Goal: Task Accomplishment & Management: Manage account settings

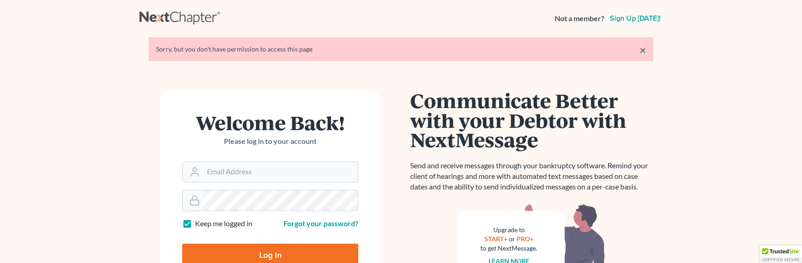
scroll to position [20, 0]
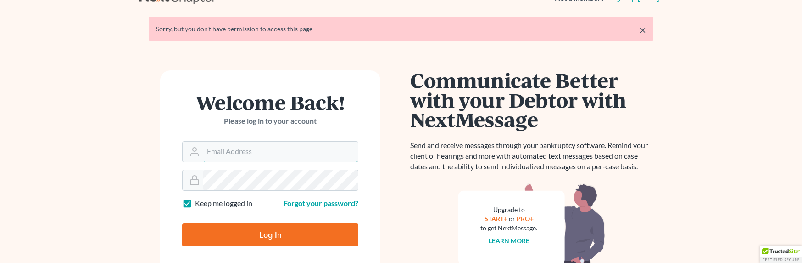
type input "[EMAIL_ADDRESS][DOMAIN_NAME]"
click at [255, 232] on input "Log In" at bounding box center [270, 234] width 176 height 23
type input "Thinking..."
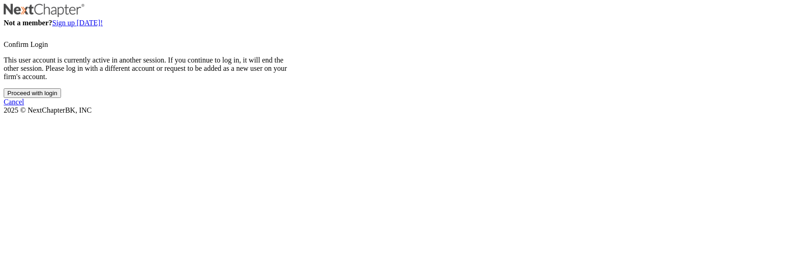
click at [61, 98] on input "Proceed with login" at bounding box center [32, 93] width 57 height 10
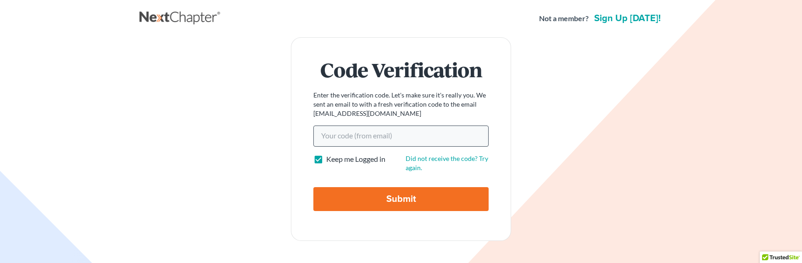
drag, startPoint x: 357, startPoint y: 122, endPoint x: 358, endPoint y: 127, distance: 5.6
click at [357, 122] on form "Code Verification Enter the verification code. Let's make sure it's really you.…" at bounding box center [401, 138] width 220 height 203
click at [358, 134] on input "Your code(from email)" at bounding box center [401, 135] width 175 height 21
paste input "81cd9b"
type input "81cd9b"
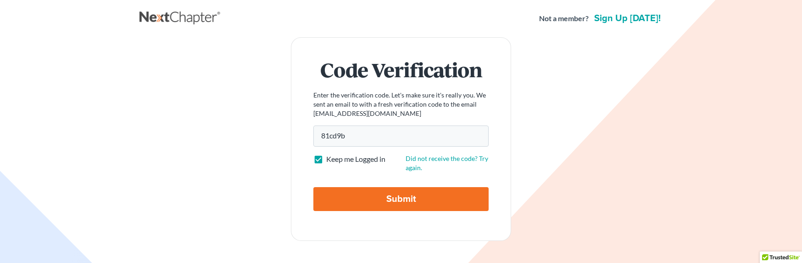
click at [378, 197] on input "Submit" at bounding box center [401, 199] width 175 height 24
type input "Thinking..."
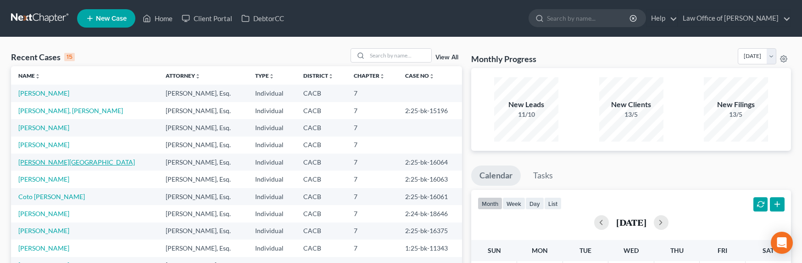
click at [55, 160] on link "[PERSON_NAME][GEOGRAPHIC_DATA]" at bounding box center [76, 162] width 117 height 8
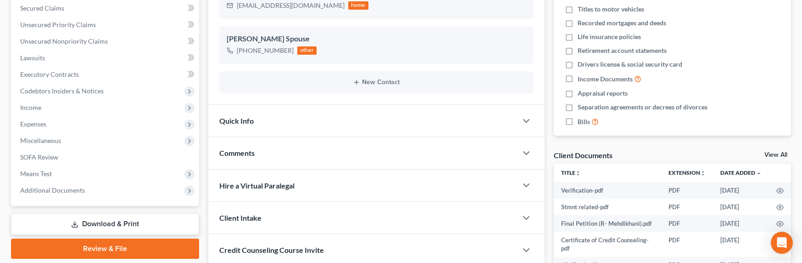
scroll to position [265, 0]
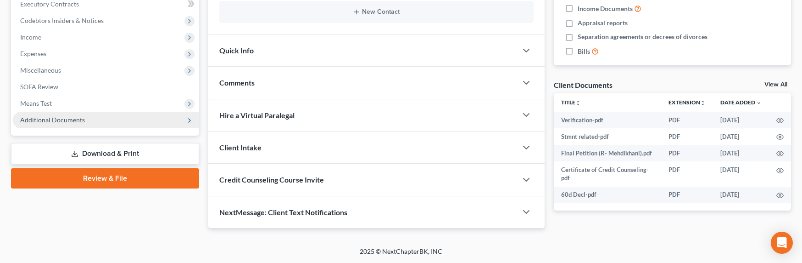
click at [40, 121] on span "Additional Documents" at bounding box center [52, 120] width 65 height 8
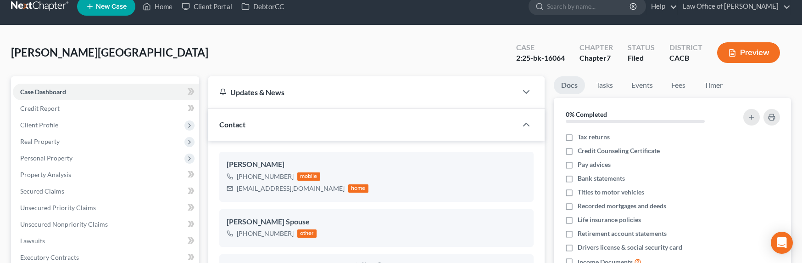
scroll to position [0, 0]
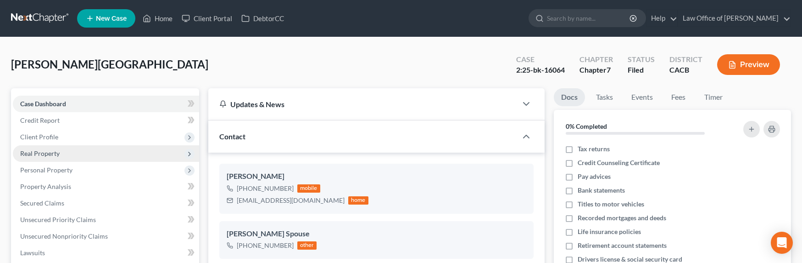
click at [39, 155] on span "Real Property" at bounding box center [39, 153] width 39 height 8
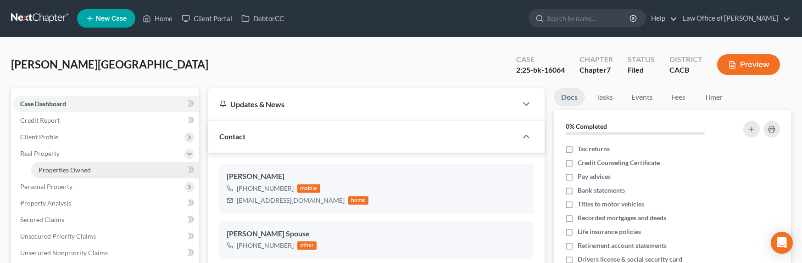
click at [51, 168] on span "Properties Owned" at bounding box center [65, 170] width 52 height 8
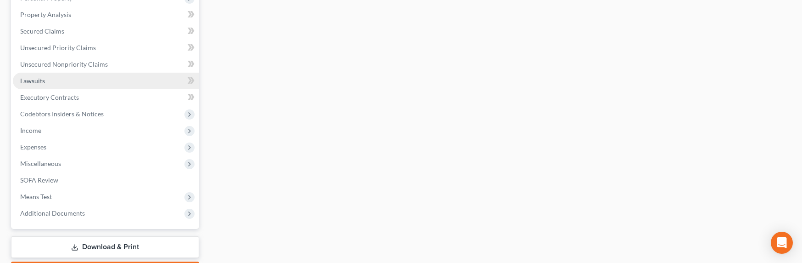
scroll to position [211, 0]
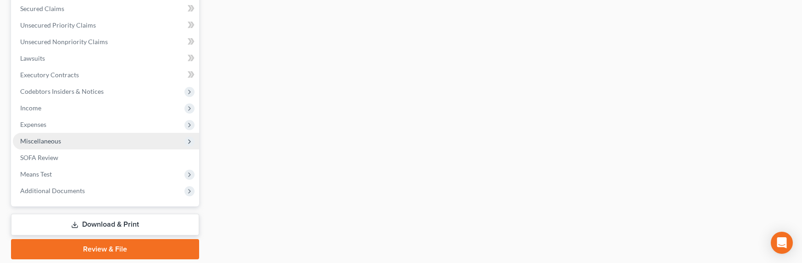
click at [60, 137] on span "Miscellaneous" at bounding box center [40, 141] width 41 height 8
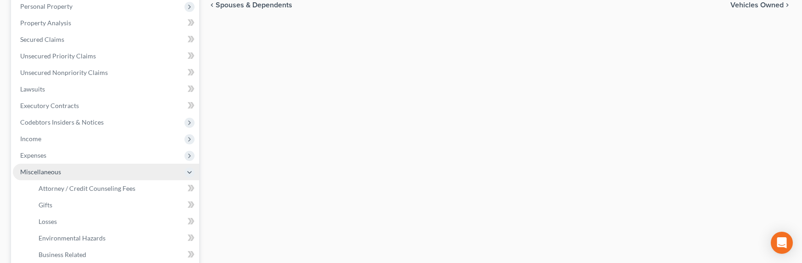
scroll to position [114, 0]
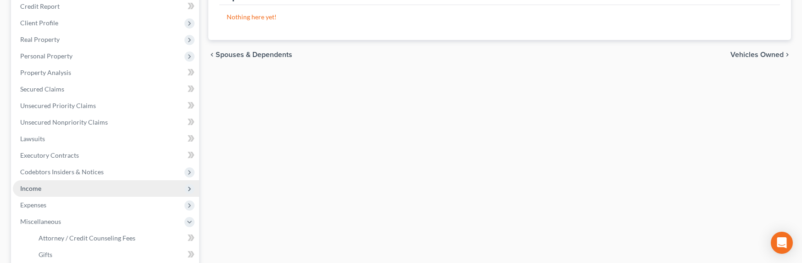
click at [35, 188] on span "Income" at bounding box center [30, 188] width 21 height 8
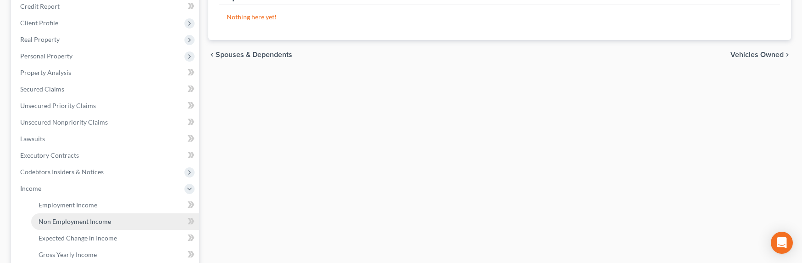
click at [60, 221] on span "Non Employment Income" at bounding box center [75, 221] width 73 height 8
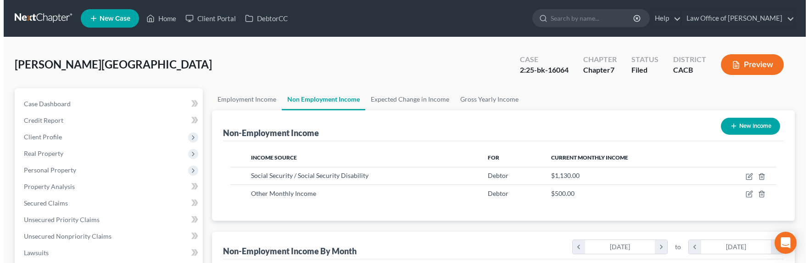
scroll to position [164, 329]
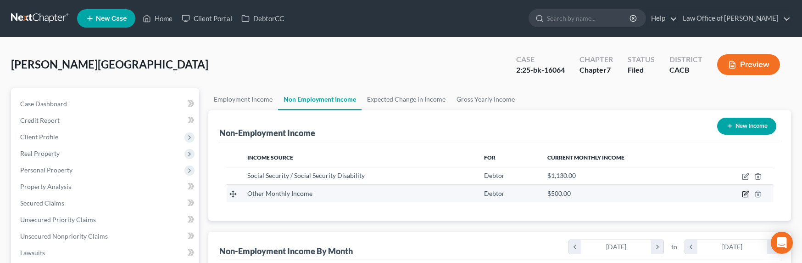
click at [746, 194] on icon "button" at bounding box center [747, 193] width 4 height 4
select select "13"
select select "0"
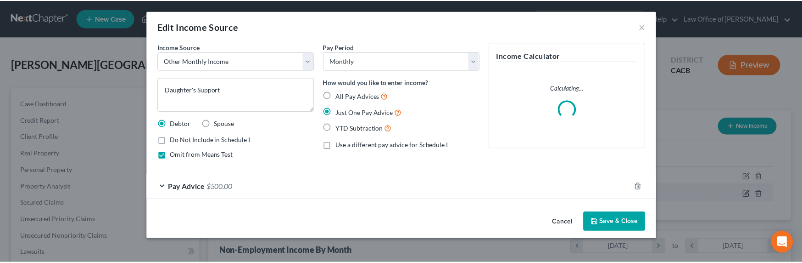
scroll to position [164, 332]
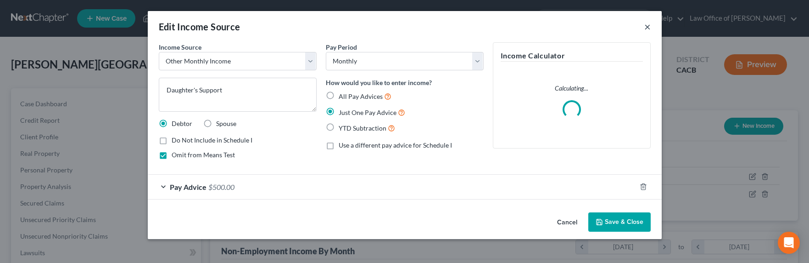
click at [648, 27] on button "×" at bounding box center [647, 26] width 6 height 11
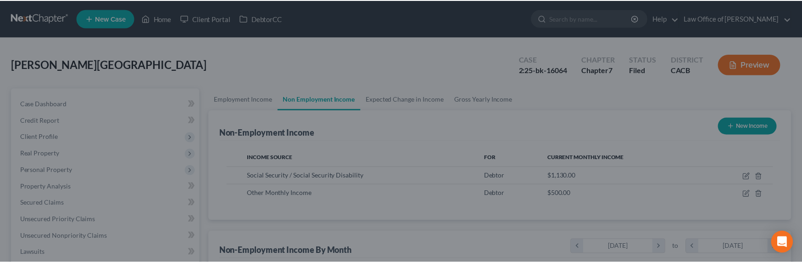
scroll to position [458850, 458685]
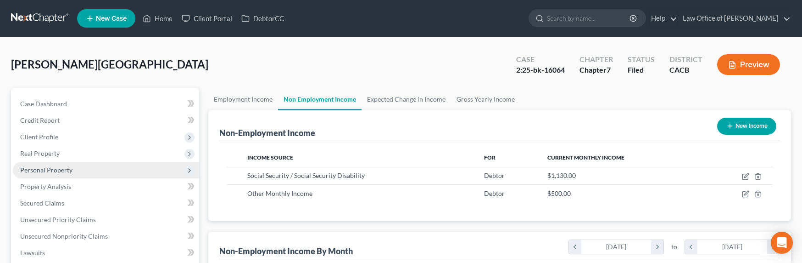
click at [50, 165] on span "Personal Property" at bounding box center [106, 170] width 186 height 17
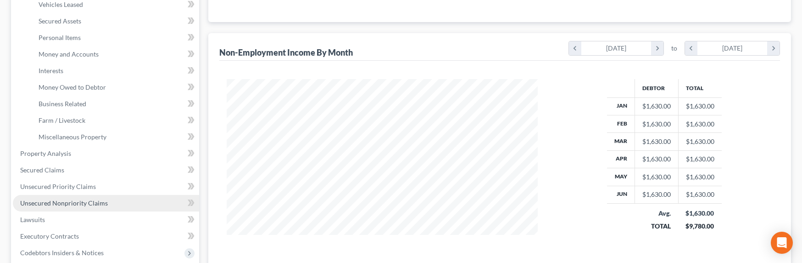
scroll to position [200, 0]
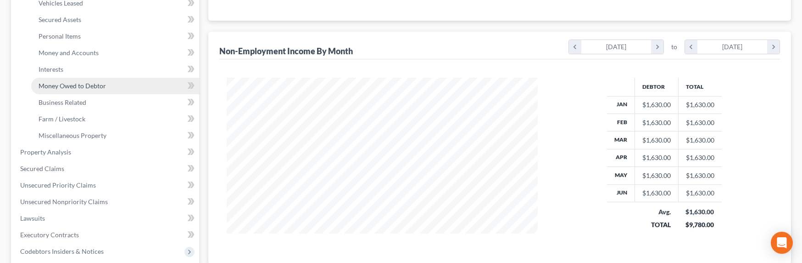
click at [58, 86] on span "Money Owed to Debtor" at bounding box center [72, 86] width 67 height 8
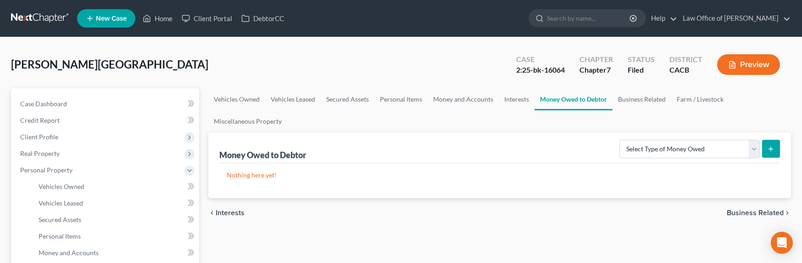
click at [33, 16] on link at bounding box center [40, 18] width 59 height 17
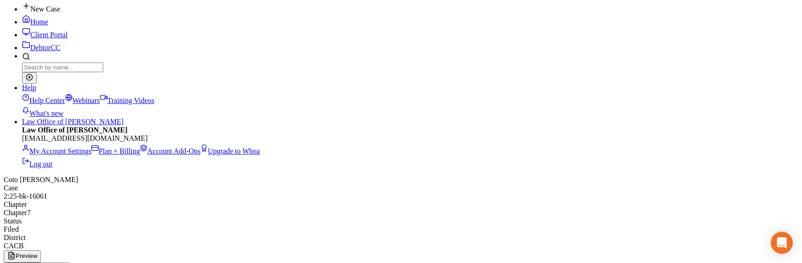
scroll to position [217, 0]
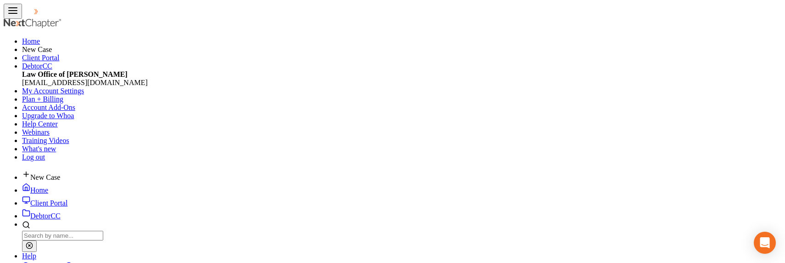
click at [26, 16] on link at bounding box center [51, 14] width 59 height 8
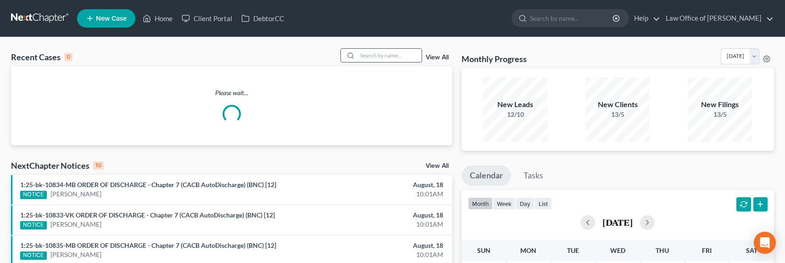
click at [381, 52] on input "search" at bounding box center [390, 55] width 64 height 13
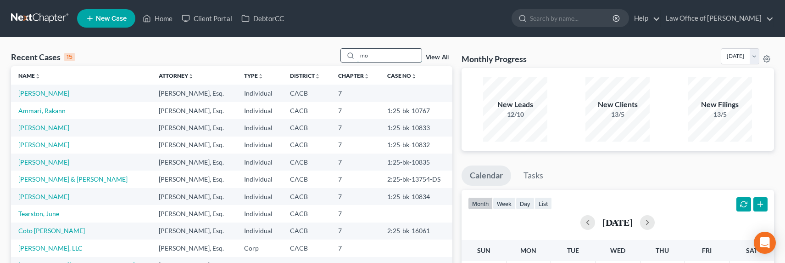
type input "m"
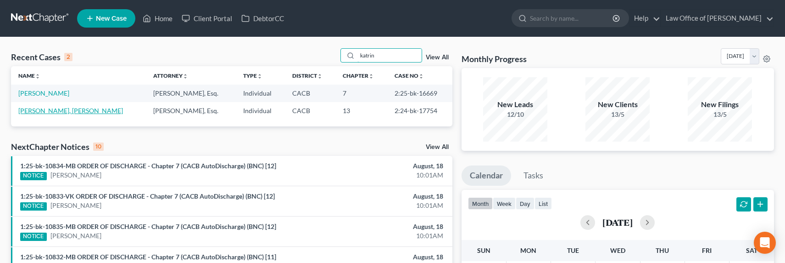
type input "katrin"
click at [67, 108] on link "Matthewsian, Katrin" at bounding box center [70, 110] width 105 height 8
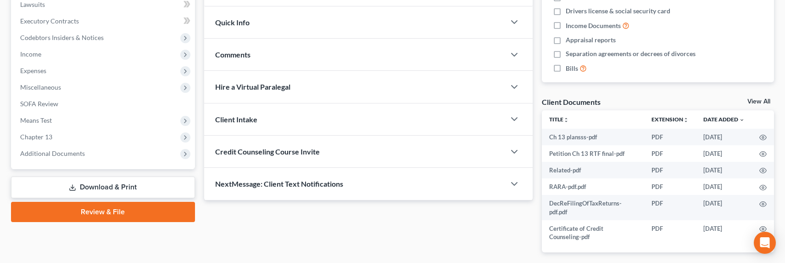
scroll to position [286, 0]
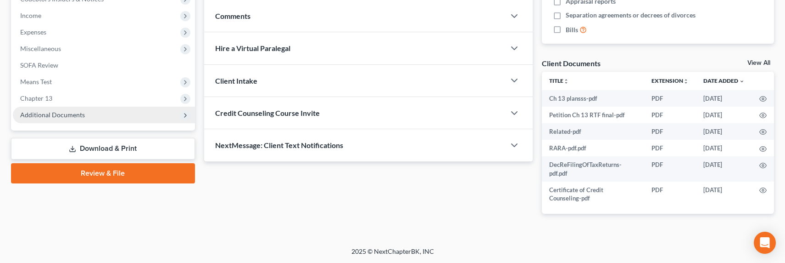
click at [34, 117] on span "Additional Documents" at bounding box center [52, 115] width 65 height 8
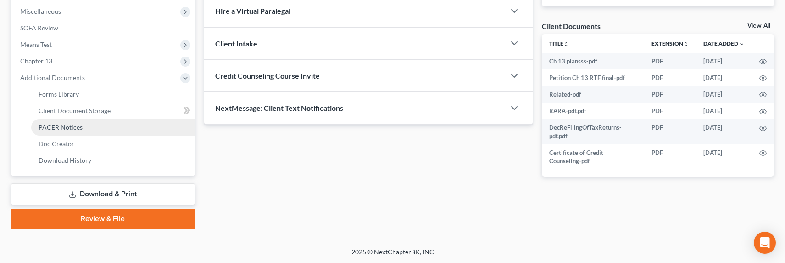
click at [59, 121] on link "PACER Notices" at bounding box center [113, 127] width 164 height 17
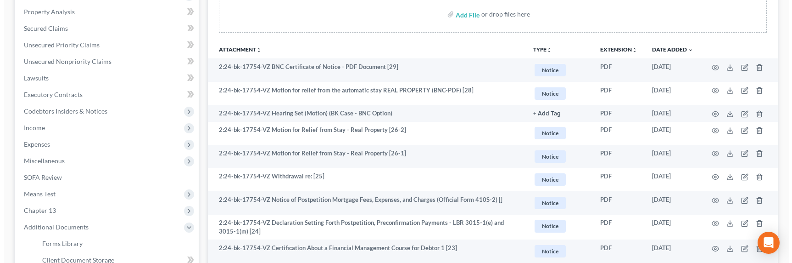
scroll to position [178, 0]
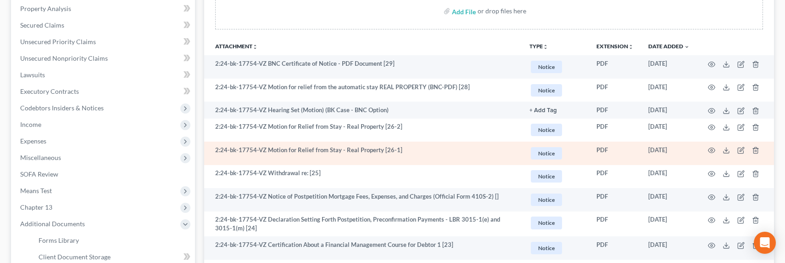
click at [717, 148] on td at bounding box center [735, 152] width 77 height 23
click at [711, 148] on icon "button" at bounding box center [711, 149] width 7 height 7
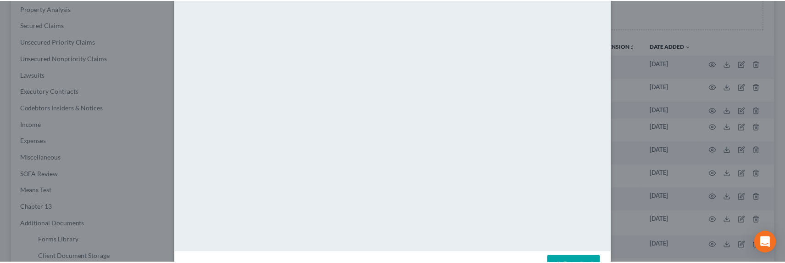
scroll to position [134, 0]
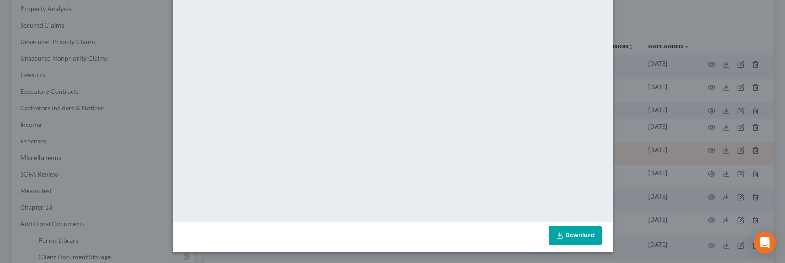
drag, startPoint x: 613, startPoint y: 134, endPoint x: 612, endPoint y: 147, distance: 12.4
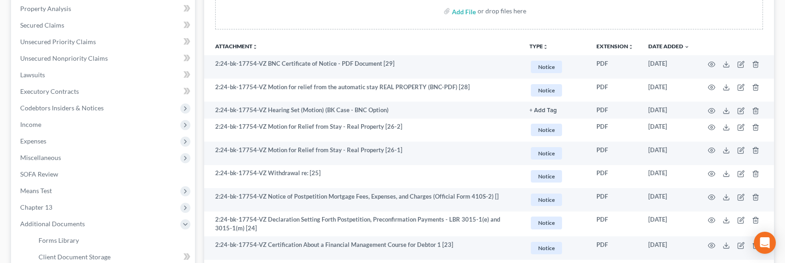
click at [449, 44] on th "Attachment unfold_more expand_more expand_less" at bounding box center [363, 46] width 318 height 18
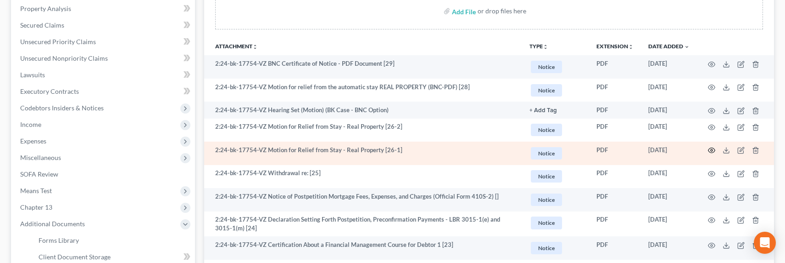
click at [710, 149] on icon "button" at bounding box center [711, 149] width 7 height 7
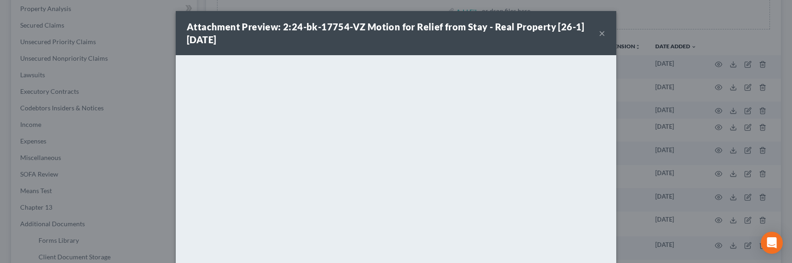
click at [599, 33] on button "×" at bounding box center [602, 33] width 6 height 11
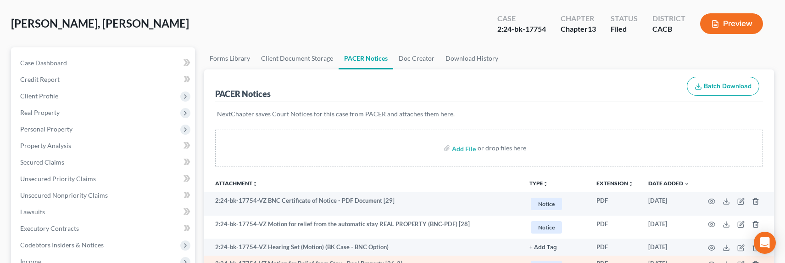
scroll to position [0, 0]
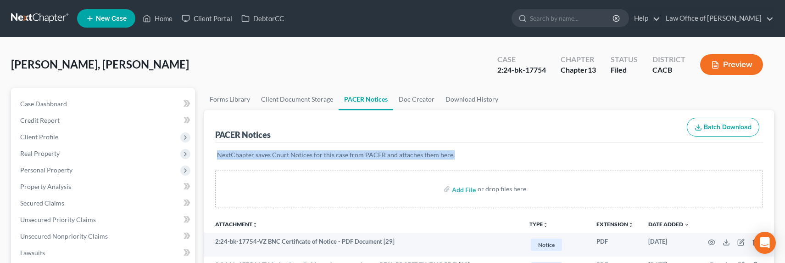
drag, startPoint x: 460, startPoint y: 156, endPoint x: 226, endPoint y: 155, distance: 233.6
click at [216, 156] on div "NextChapter saves Court Notices for this case from PACER and attaches them here." at bounding box center [489, 160] width 548 height 35
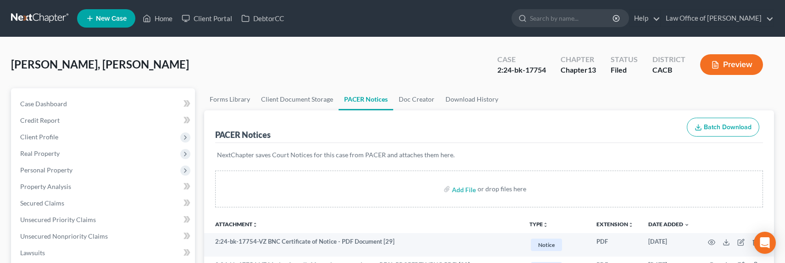
click at [267, 155] on p "NextChapter saves Court Notices for this case from PACER and attaches them here." at bounding box center [489, 154] width 544 height 9
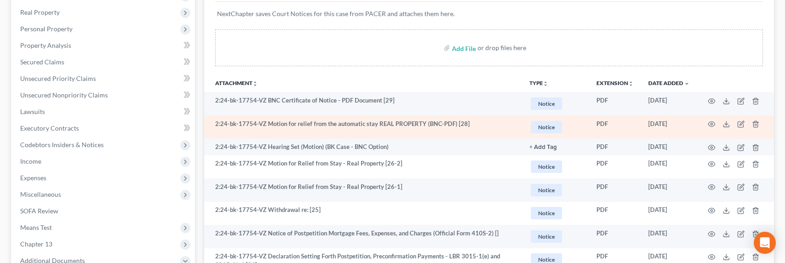
scroll to position [179, 0]
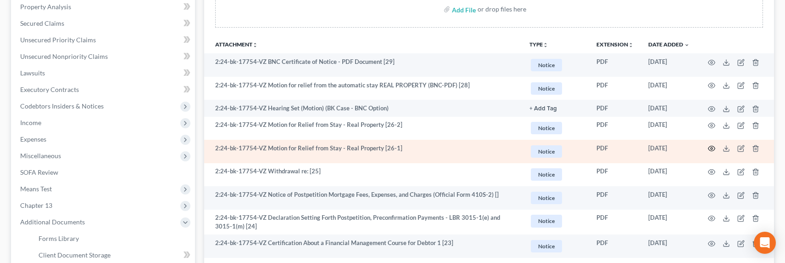
click at [712, 147] on circle "button" at bounding box center [712, 148] width 2 height 2
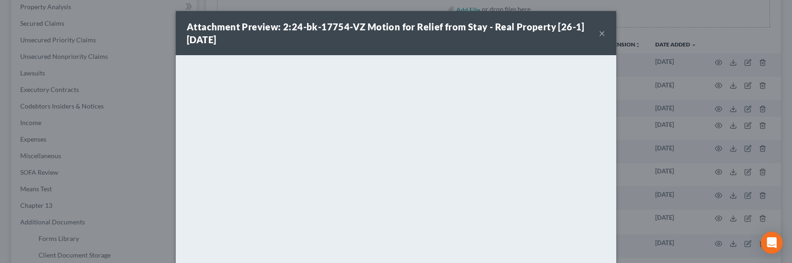
click at [599, 34] on button "×" at bounding box center [602, 33] width 6 height 11
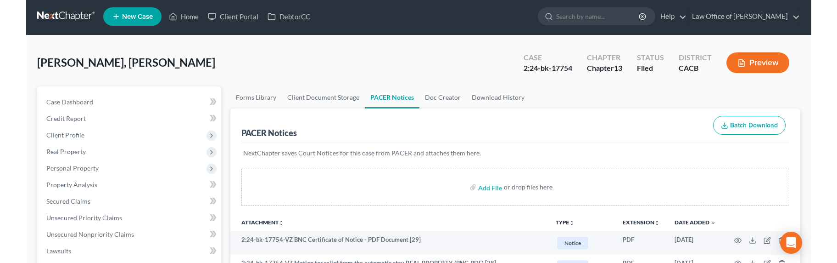
scroll to position [0, 0]
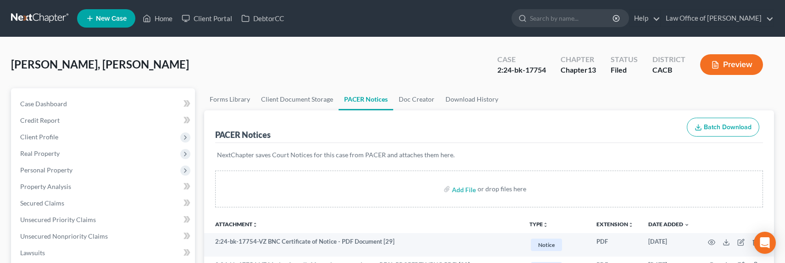
click at [349, 72] on div "Matthewsian, Katrin Upgraded Case 2:24-bk-17754 Chapter Chapter 13 Status Filed…" at bounding box center [392, 68] width 763 height 40
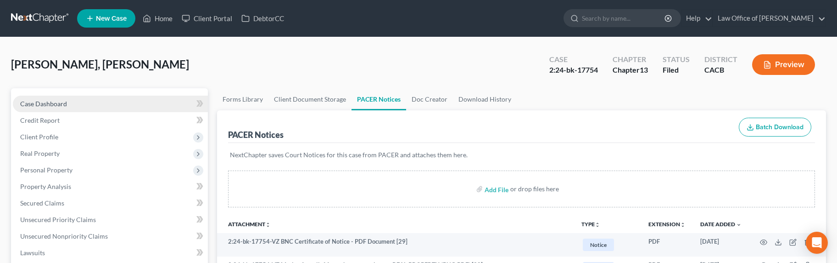
click at [64, 101] on span "Case Dashboard" at bounding box center [43, 104] width 47 height 8
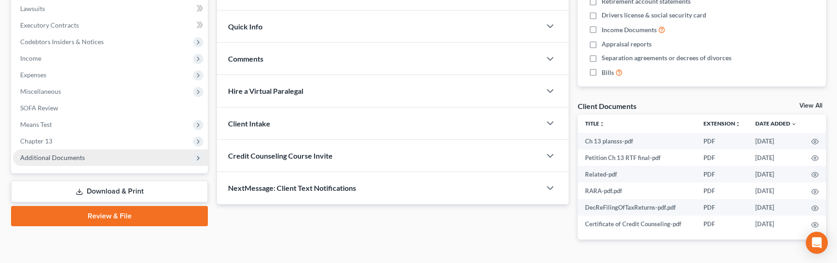
scroll to position [269, 0]
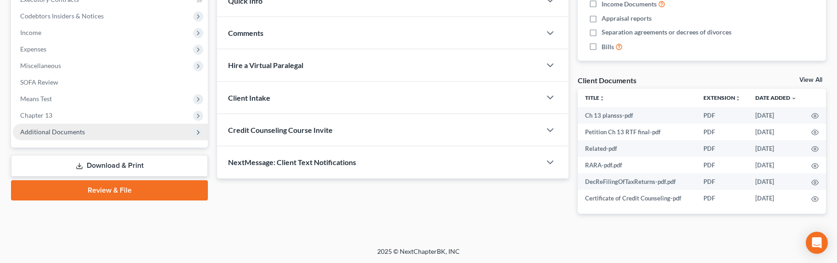
click at [45, 131] on span "Additional Documents" at bounding box center [52, 132] width 65 height 8
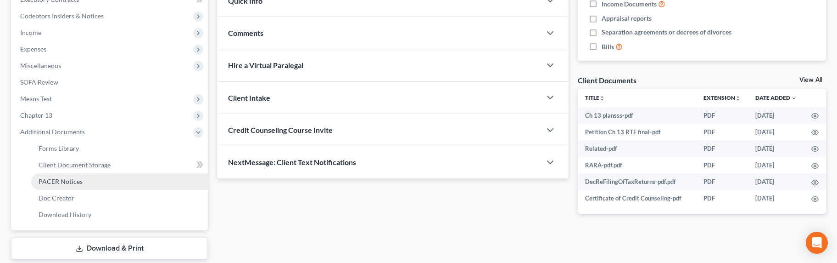
click at [54, 179] on span "PACER Notices" at bounding box center [61, 181] width 44 height 8
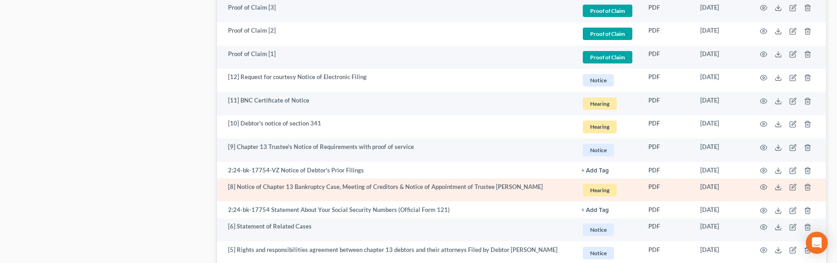
scroll to position [744, 0]
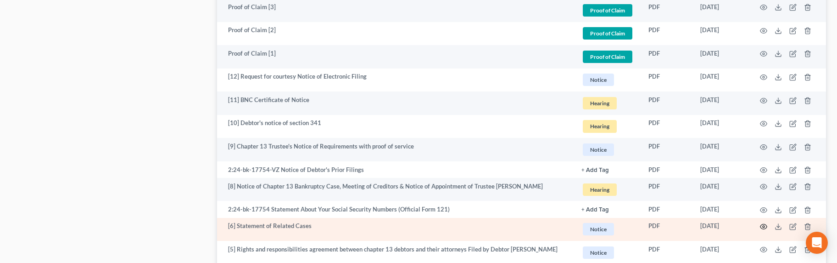
click at [764, 225] on icon "button" at bounding box center [763, 226] width 7 height 7
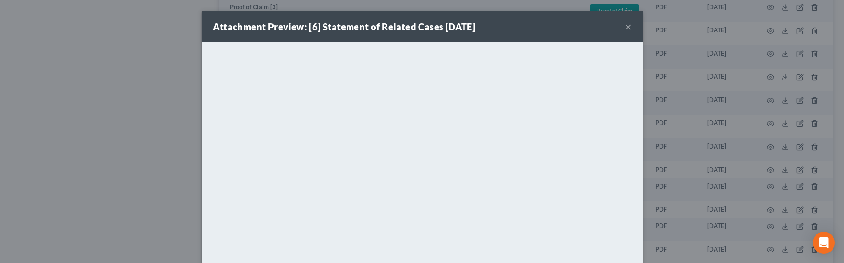
click at [625, 28] on button "×" at bounding box center [628, 26] width 6 height 11
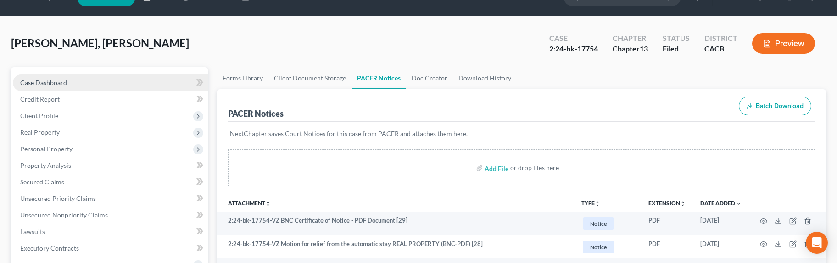
scroll to position [0, 0]
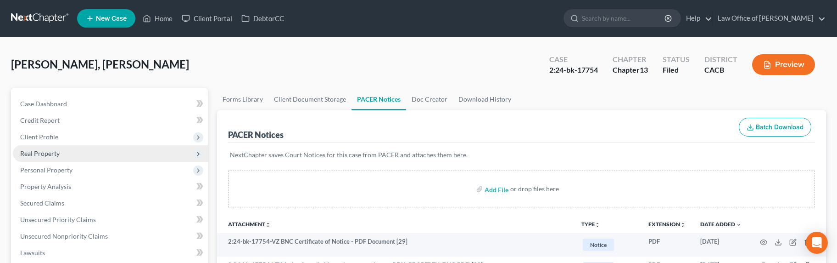
click at [39, 148] on span "Real Property" at bounding box center [110, 153] width 195 height 17
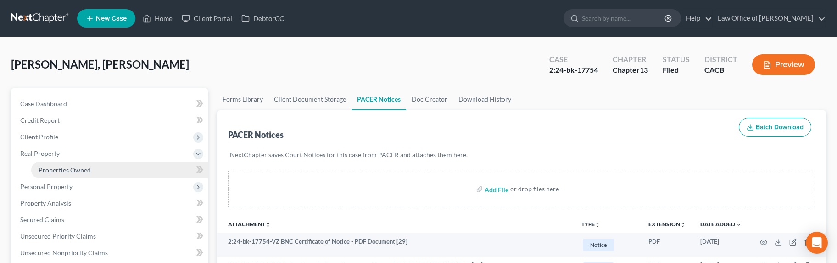
click at [53, 170] on span "Properties Owned" at bounding box center [65, 170] width 52 height 8
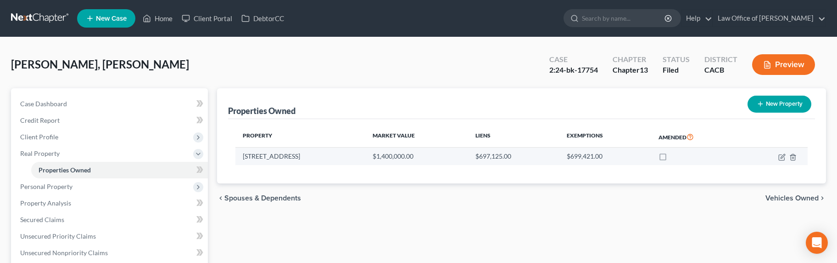
drag, startPoint x: 522, startPoint y: 157, endPoint x: 373, endPoint y: 156, distance: 149.2
click at [373, 156] on tr "1399 Highland Avenue $1,400,000.00 $697,125.00 $699,421.00" at bounding box center [521, 155] width 572 height 17
click at [400, 157] on td "$1,400,000.00" at bounding box center [416, 155] width 103 height 17
drag, startPoint x: 382, startPoint y: 157, endPoint x: 610, endPoint y: 155, distance: 228.1
click at [610, 155] on tr "1399 Highland Avenue $1,400,000.00 $697,125.00 $699,421.00" at bounding box center [521, 155] width 572 height 17
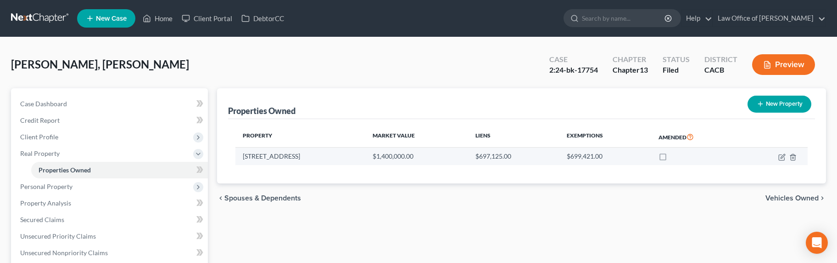
click at [606, 156] on td "$699,421.00" at bounding box center [606, 155] width 92 height 17
drag, startPoint x: 608, startPoint y: 156, endPoint x: 244, endPoint y: 155, distance: 364.5
click at [244, 155] on tr "1399 Highland Avenue $1,400,000.00 $697,125.00 $699,421.00" at bounding box center [521, 155] width 572 height 17
click at [244, 155] on td "1399 Highland Avenue" at bounding box center [300, 155] width 130 height 17
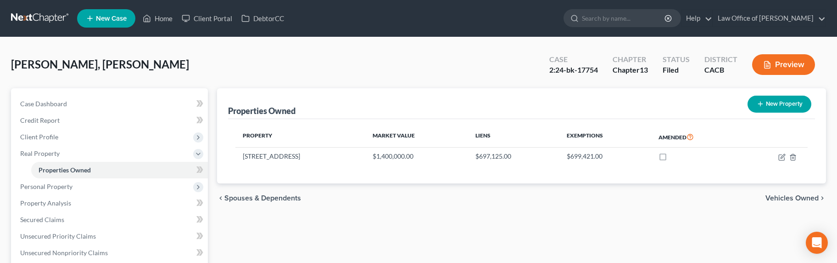
drag, startPoint x: 381, startPoint y: 39, endPoint x: 324, endPoint y: 11, distance: 63.2
click at [50, 17] on link at bounding box center [40, 18] width 59 height 17
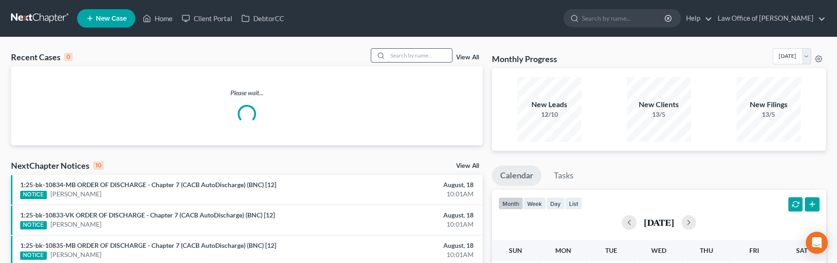
click at [419, 52] on input "search" at bounding box center [420, 55] width 64 height 13
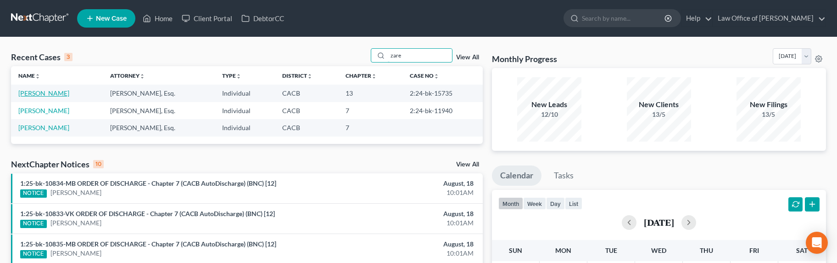
type input "zare"
click at [48, 94] on link "[PERSON_NAME]" at bounding box center [43, 93] width 51 height 8
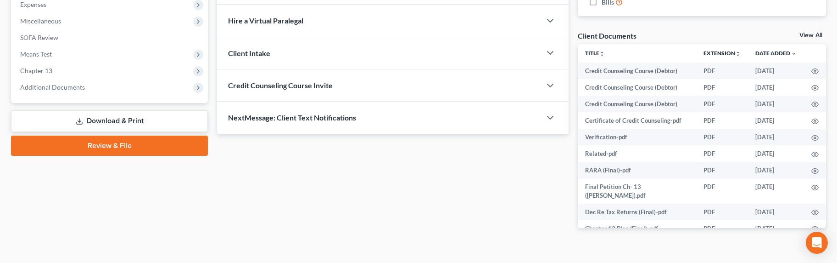
scroll to position [328, 0]
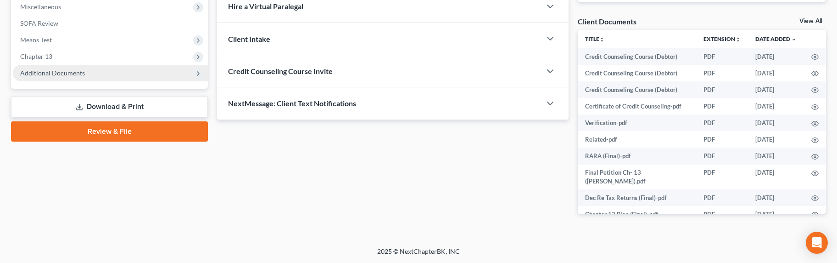
click at [60, 78] on span "Additional Documents" at bounding box center [110, 73] width 195 height 17
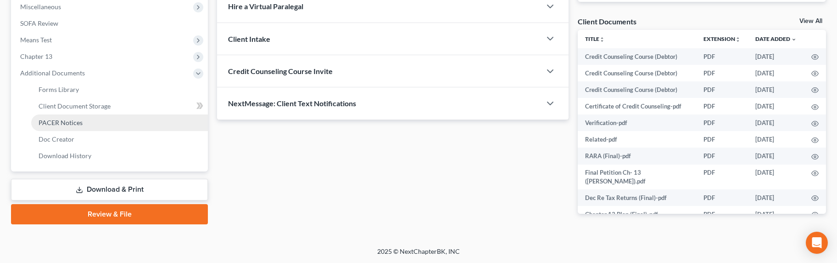
click at [64, 121] on span "PACER Notices" at bounding box center [61, 122] width 44 height 8
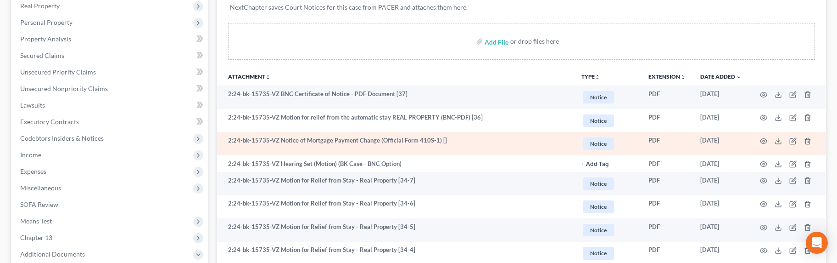
scroll to position [103, 0]
